Goal: Task Accomplishment & Management: Complete application form

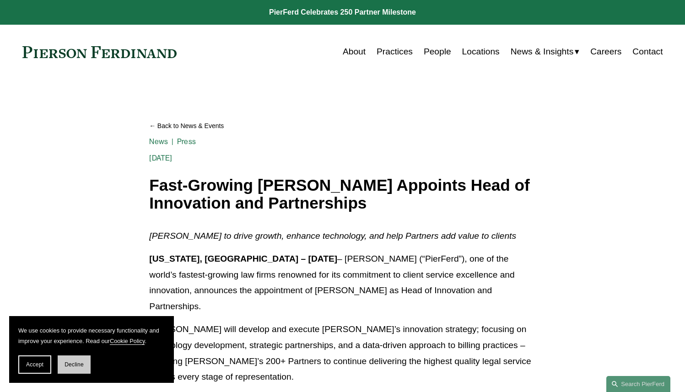
click at [76, 364] on span "Decline" at bounding box center [74, 365] width 19 height 6
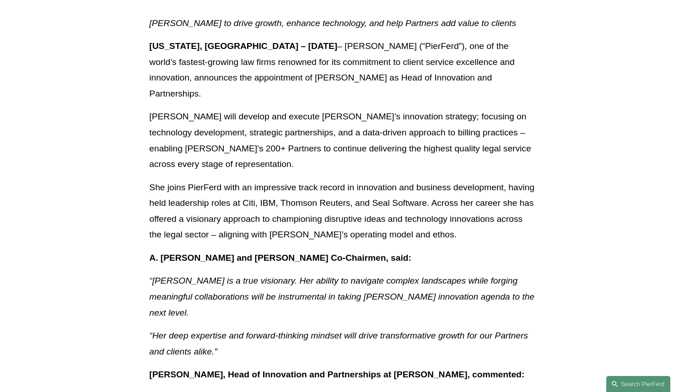
scroll to position [265, 0]
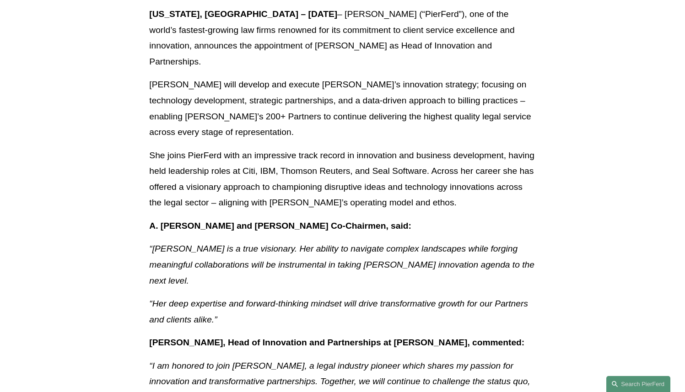
click at [224, 150] on p "She joins PierFerd with an impressive track record in innovation and business d…" at bounding box center [342, 179] width 386 height 63
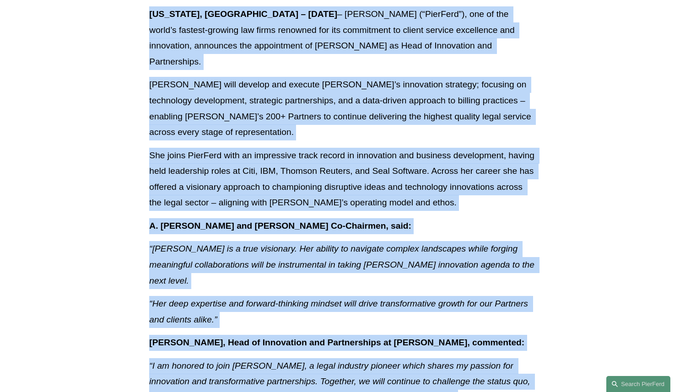
copy body "0 PierFerd Celebrates 250 Partner Milestone Skip to Content About Practices Peo…"
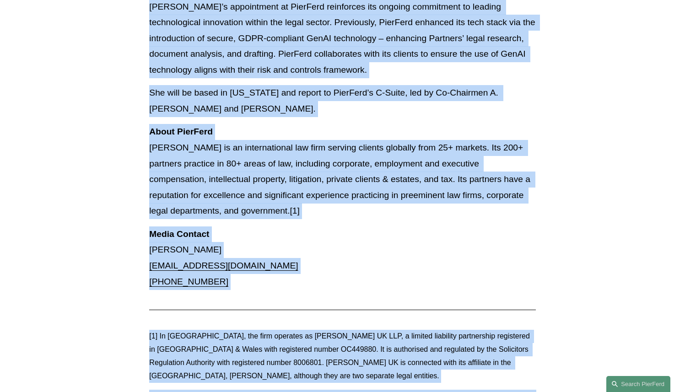
scroll to position [693, 0]
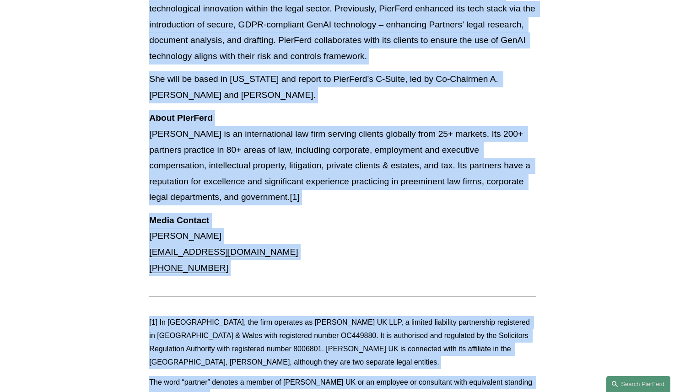
copy body "0 PierFerd Celebrates 250 Partner Milestone Skip to Content About Practices Peo…"
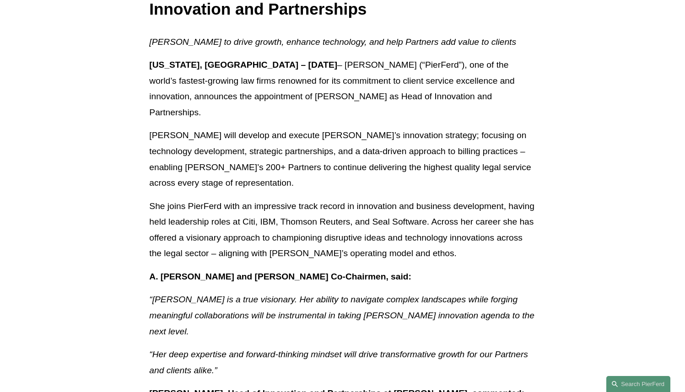
scroll to position [217, 0]
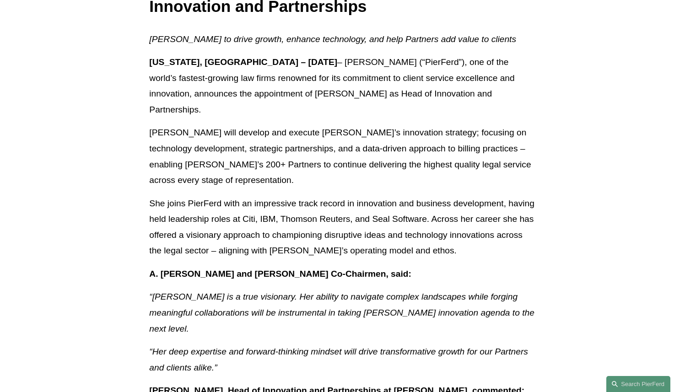
click at [418, 196] on p "She joins PierFerd with an impressive track record in innovation and business d…" at bounding box center [342, 227] width 386 height 63
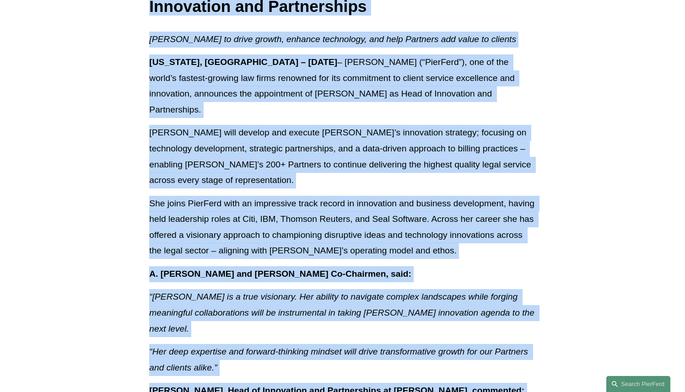
copy body "0 PierFerd Celebrates 250 Partner Milestone Skip to Content About Practices Peo…"
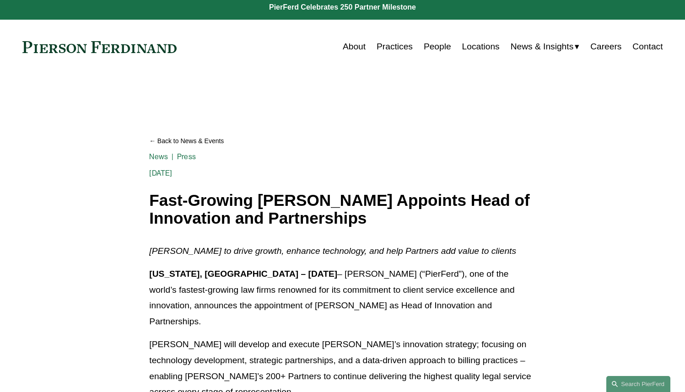
scroll to position [0, 0]
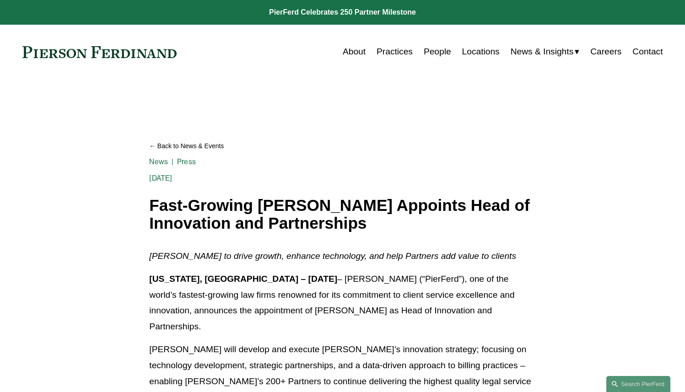
click at [612, 52] on link "Careers" at bounding box center [606, 51] width 31 height 17
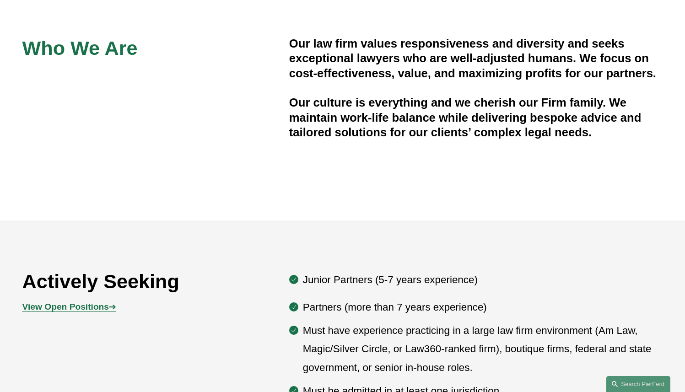
scroll to position [282, 0]
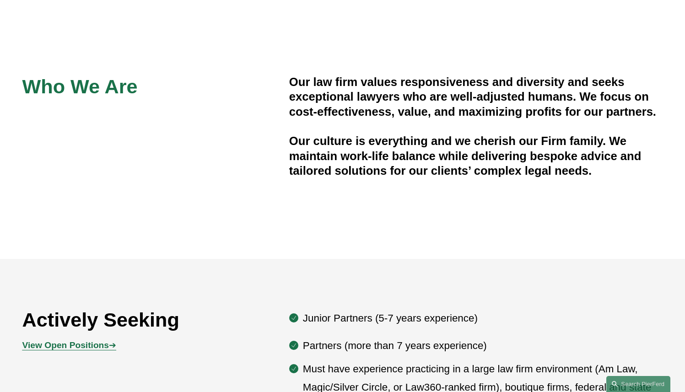
click at [75, 341] on strong "View Open Positions" at bounding box center [65, 346] width 87 height 10
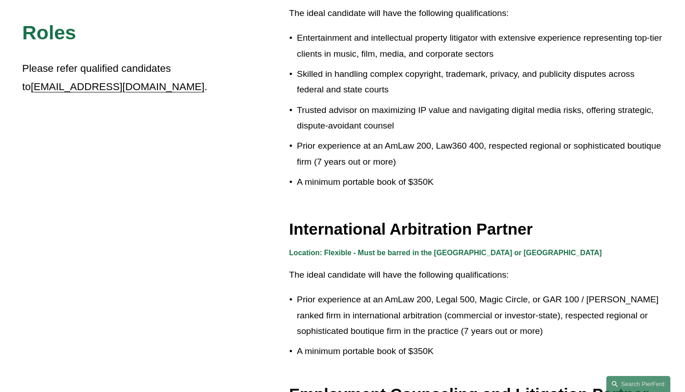
scroll to position [841, 0]
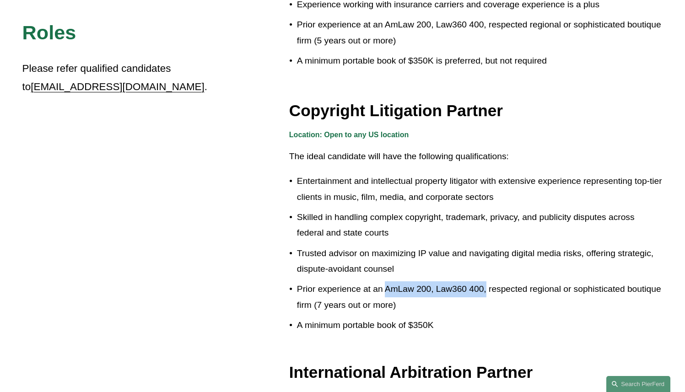
drag, startPoint x: 387, startPoint y: 266, endPoint x: 487, endPoint y: 267, distance: 99.8
click at [487, 282] on p "Prior experience at an AmLaw 200, Law360 400, respected regional or sophisticat…" at bounding box center [480, 298] width 366 height 32
copy p "AmLaw 200, Law360 400,"
